Goal: Transaction & Acquisition: Purchase product/service

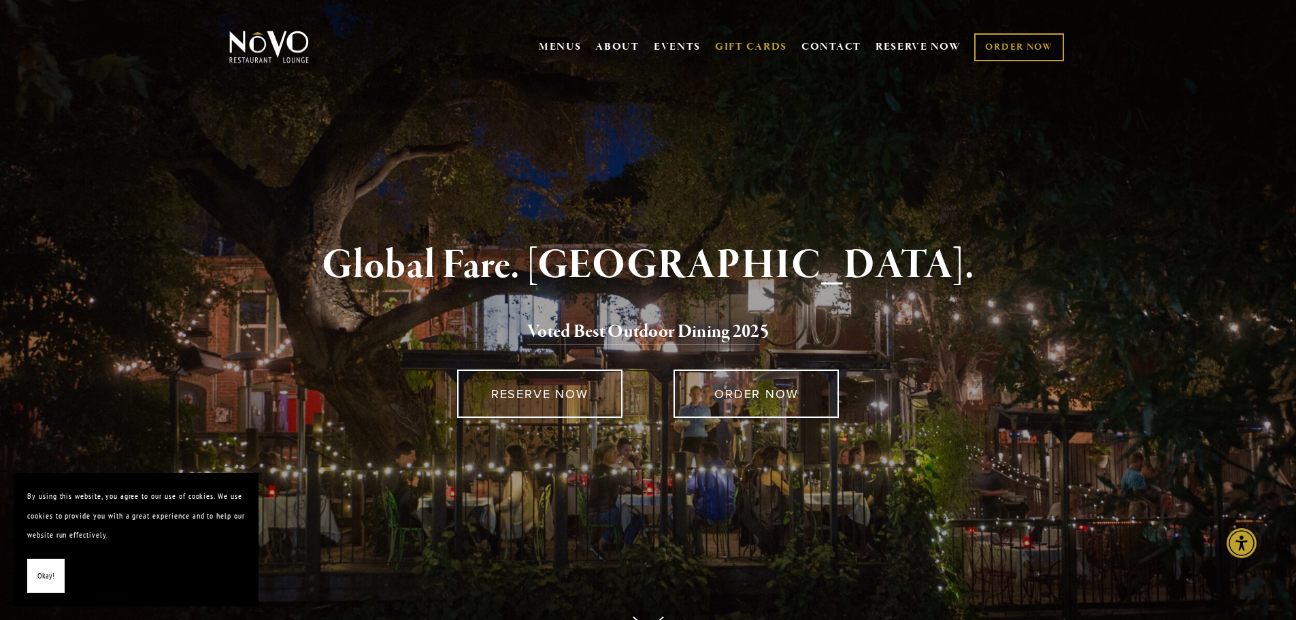
click at [750, 42] on link "GIFT CARDS" at bounding box center [751, 47] width 72 height 26
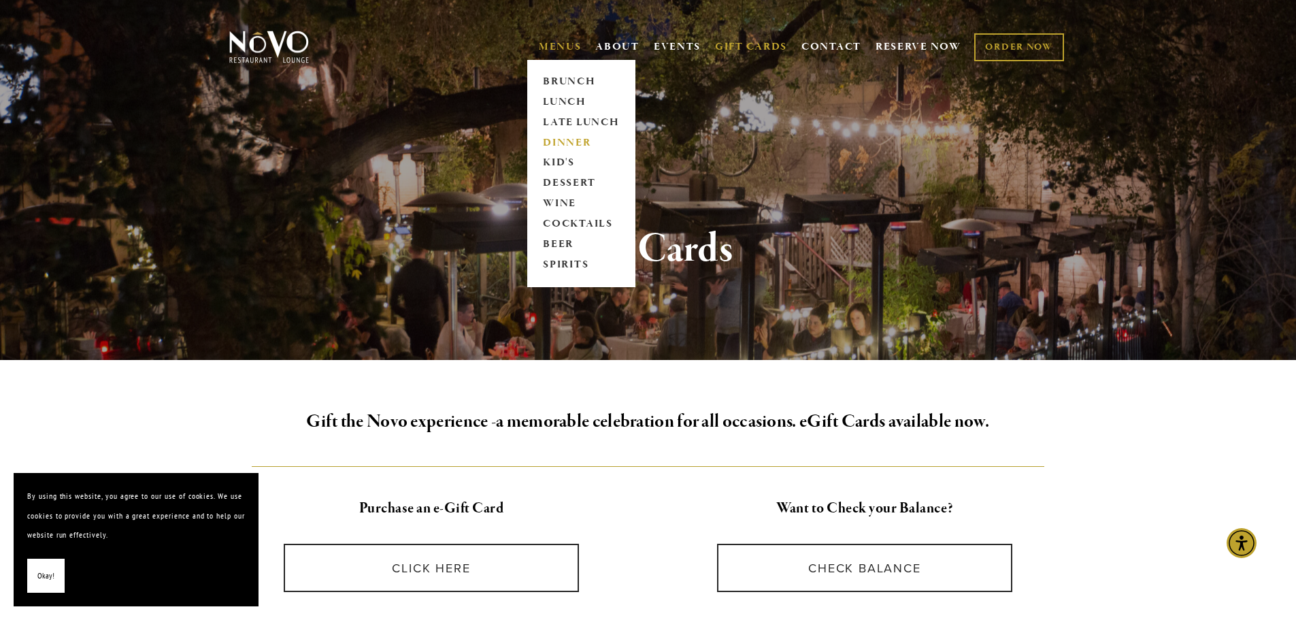
click at [572, 139] on link "DINNER" at bounding box center [581, 143] width 85 height 20
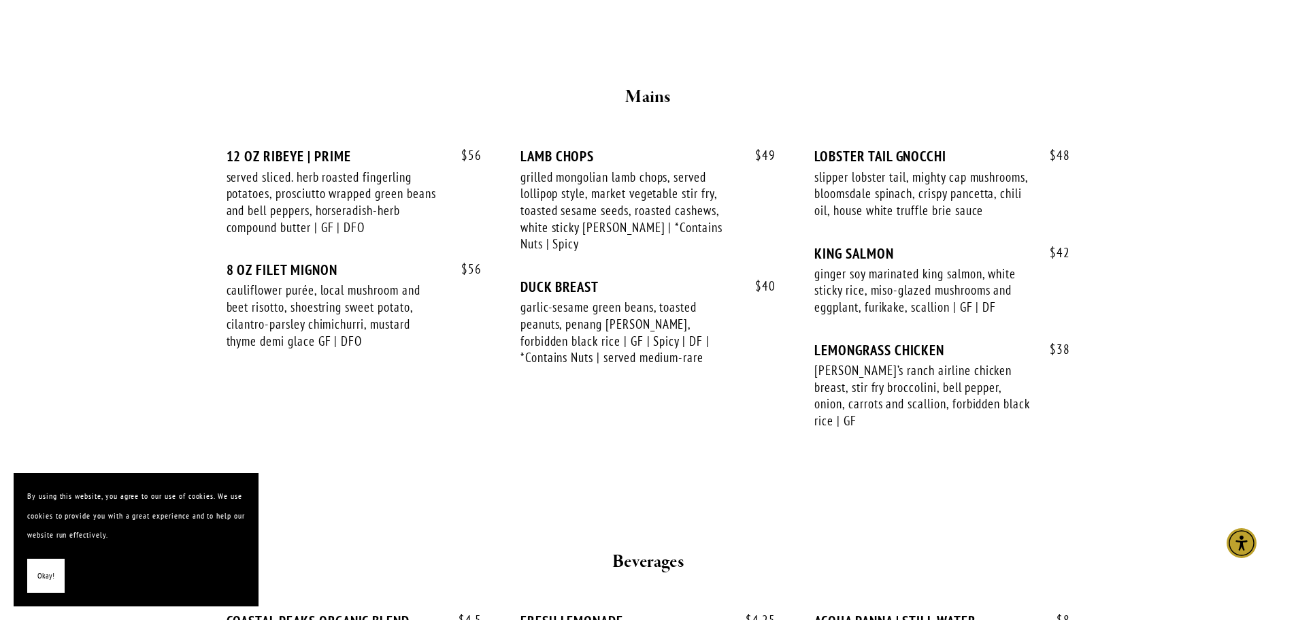
scroll to position [2177, 0]
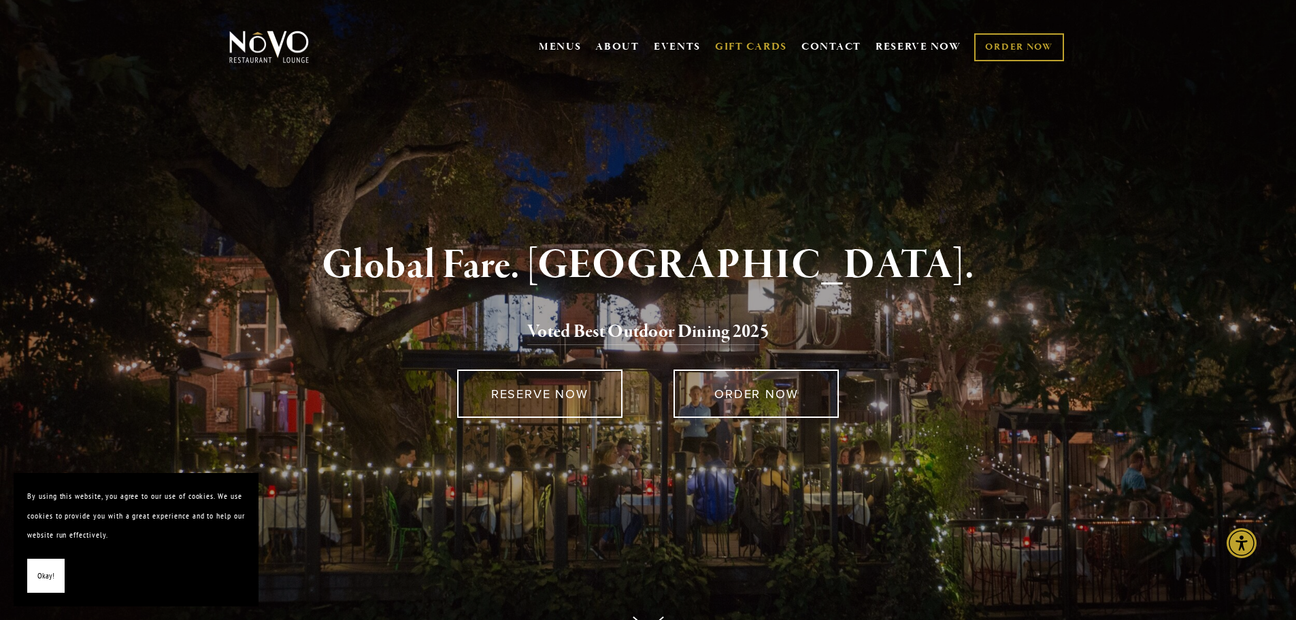
click at [758, 43] on link "GIFT CARDS" at bounding box center [751, 47] width 72 height 26
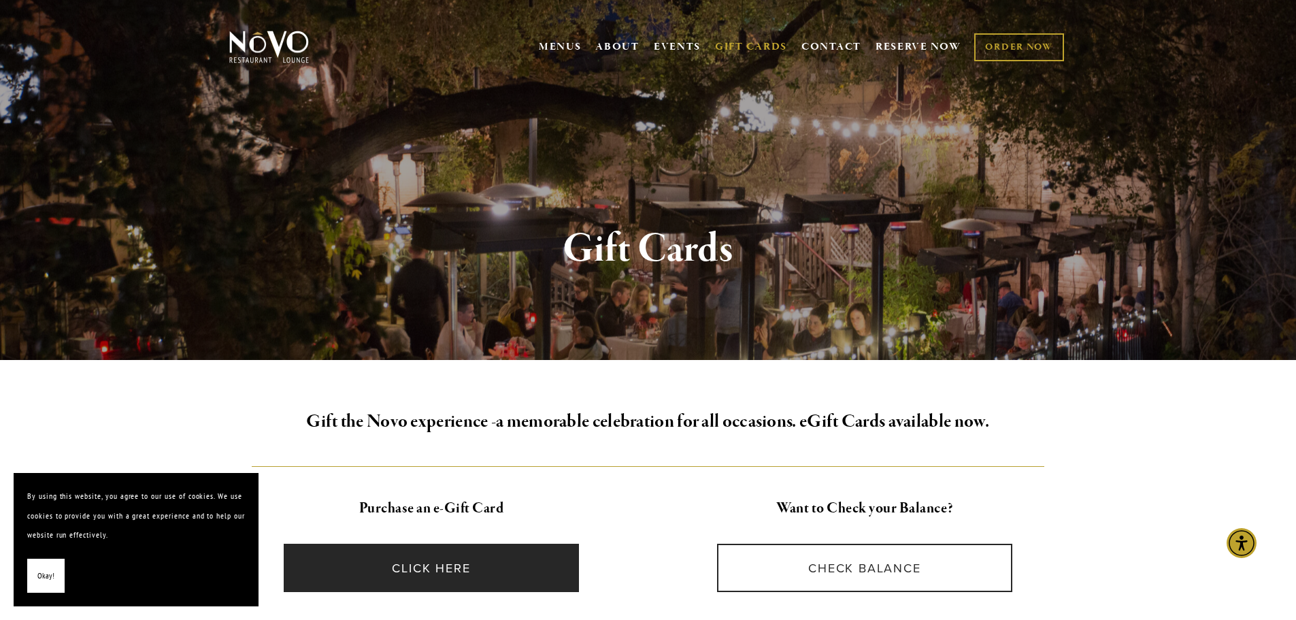
click at [480, 567] on link "CLICK HERE" at bounding box center [431, 568] width 295 height 48
